Goal: Task Accomplishment & Management: Manage account settings

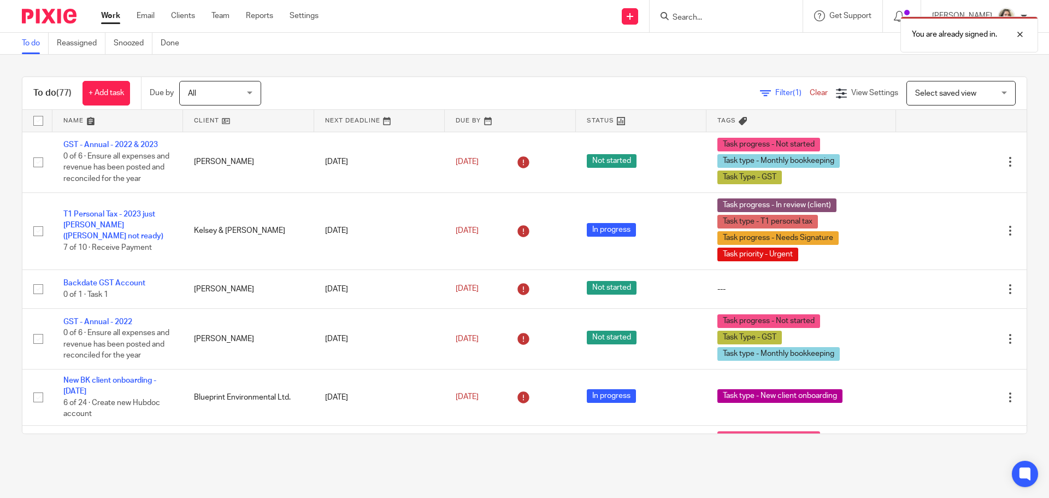
drag, startPoint x: 732, startPoint y: 11, endPoint x: 729, endPoint y: 16, distance: 6.4
click at [732, 11] on div "You are already signed in." at bounding box center [782, 32] width 514 height 42
click at [728, 17] on div "You are already signed in." at bounding box center [782, 32] width 514 height 42
click at [717, 18] on div "You are already signed in." at bounding box center [782, 32] width 514 height 42
click at [1022, 32] on div at bounding box center [1012, 34] width 30 height 13
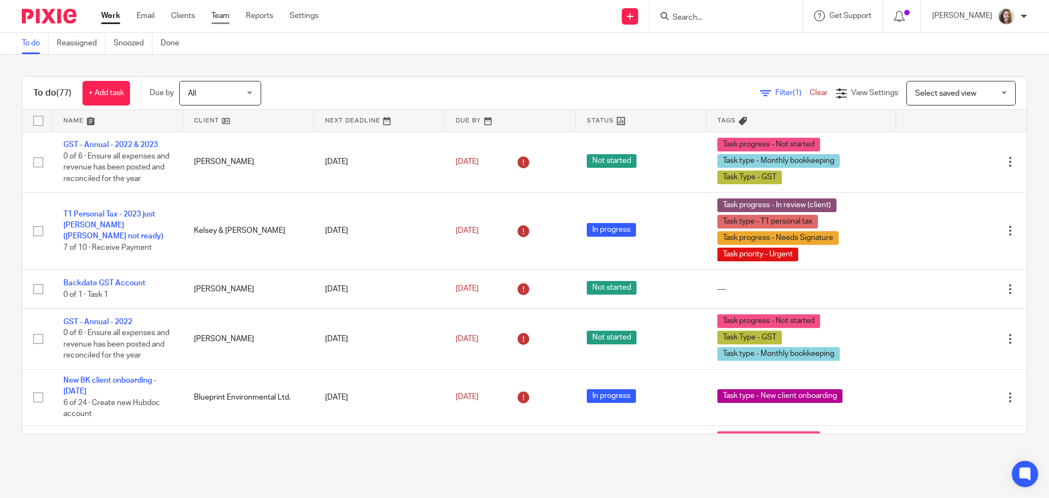
click at [216, 17] on link "Team" at bounding box center [220, 15] width 18 height 11
